Goal: Check status: Check status

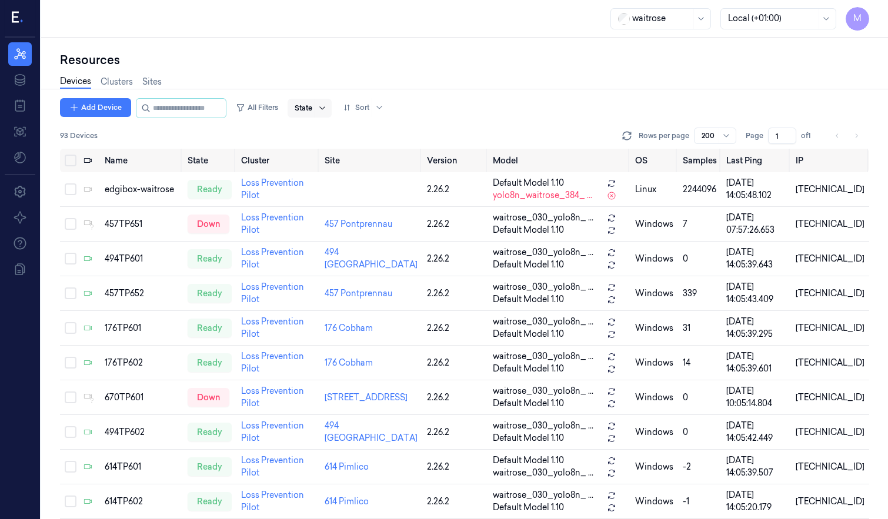
click at [327, 108] on icon at bounding box center [322, 108] width 9 height 9
click at [301, 108] on div "State" at bounding box center [310, 108] width 44 height 19
click at [326, 190] on div "Down" at bounding box center [318, 191] width 24 height 12
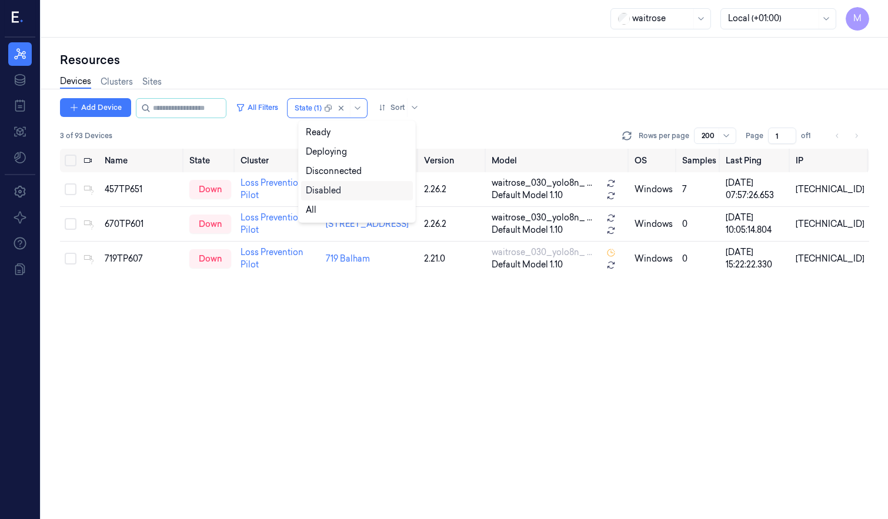
click at [248, 343] on div "Name State Cluster Site Version Model OS Samples Last Ping IP 457TP651 down Los…" at bounding box center [464, 334] width 809 height 371
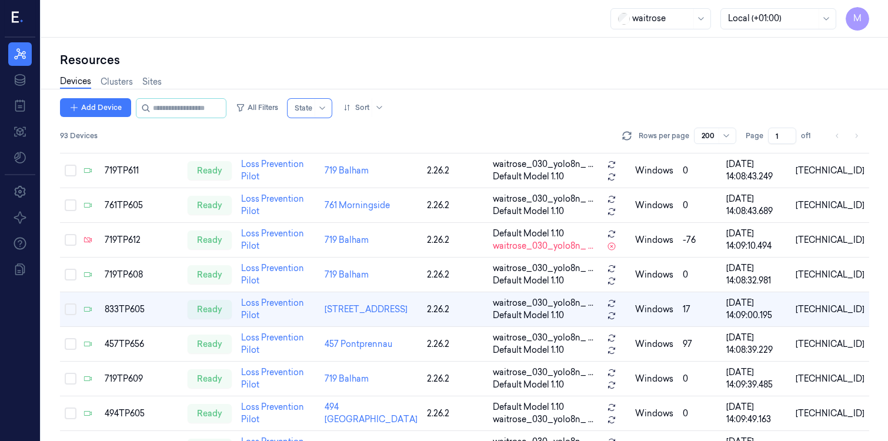
scroll to position [1422, 0]
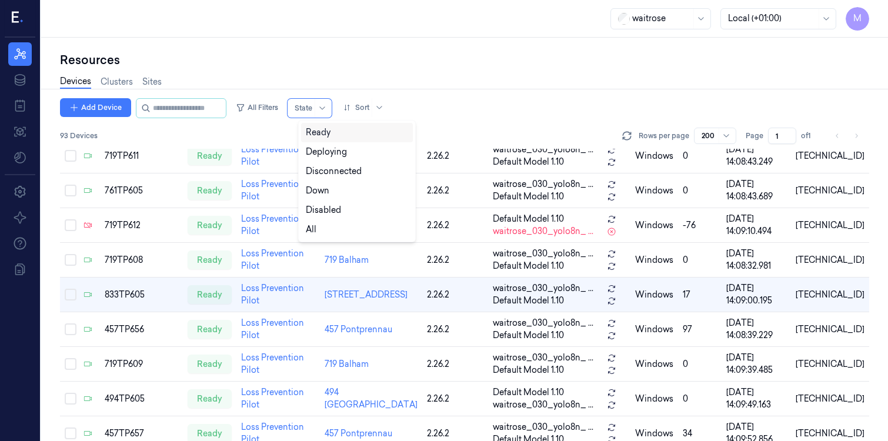
drag, startPoint x: 335, startPoint y: 111, endPoint x: 334, endPoint y: 118, distance: 6.6
click at [327, 111] on icon at bounding box center [322, 108] width 9 height 9
click at [331, 191] on div "Down" at bounding box center [357, 191] width 102 height 12
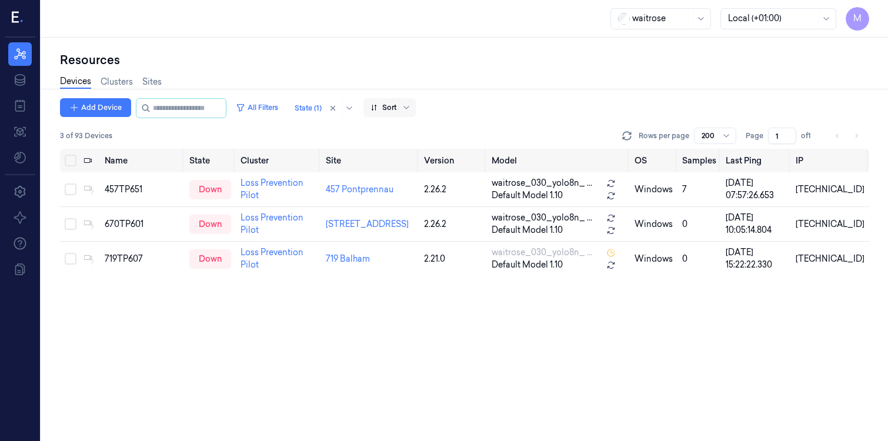
drag, startPoint x: 348, startPoint y: 108, endPoint x: 351, endPoint y: 116, distance: 8.0
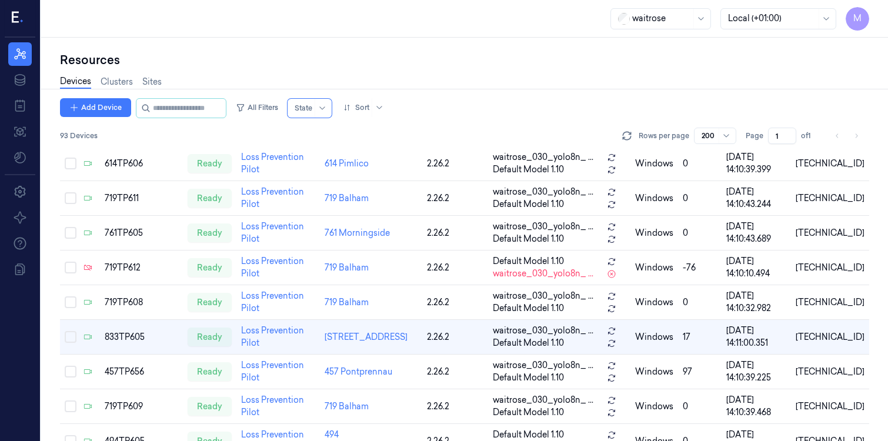
scroll to position [1422, 0]
